Goal: Transaction & Acquisition: Purchase product/service

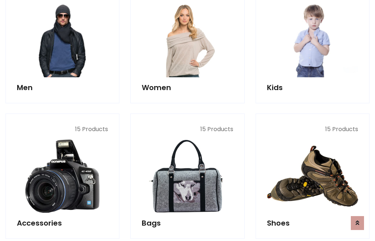
scroll to position [532, 0]
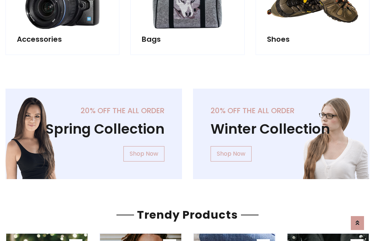
click at [188, 131] on div "20% off the all order Winter Collection Shop Now" at bounding box center [282, 140] width 188 height 102
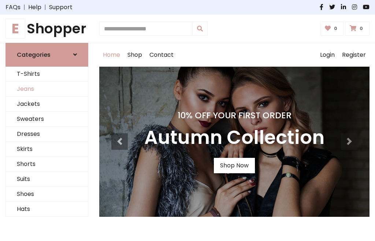
click at [47, 89] on link "Jeans" at bounding box center [47, 89] width 82 height 15
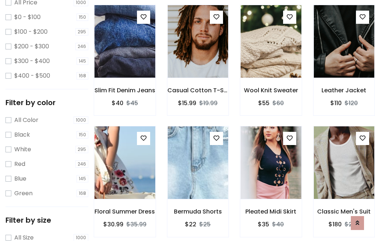
scroll to position [231, 0]
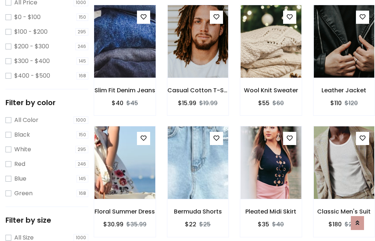
click at [125, 57] on img at bounding box center [124, 41] width 73 height 176
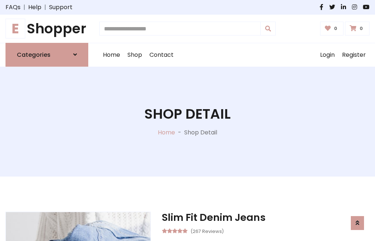
scroll to position [79, 0]
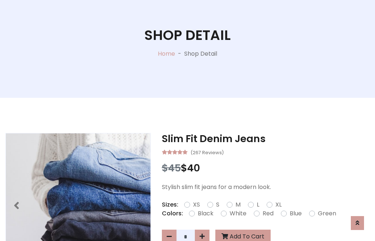
click at [267, 214] on label "Red" at bounding box center [268, 213] width 11 height 9
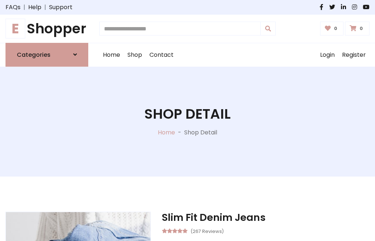
click at [188, 121] on h1 "Shop Detail" at bounding box center [187, 114] width 86 height 16
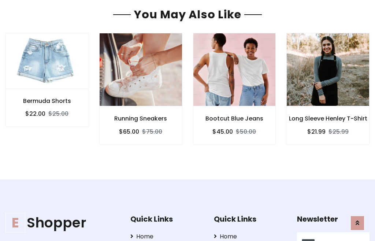
type input "******"
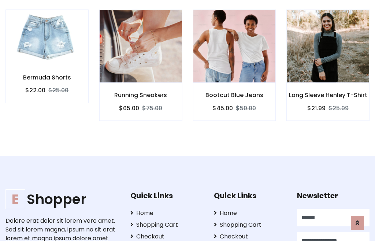
scroll to position [0, 0]
type input "**********"
